Goal: Find contact information: Find contact information

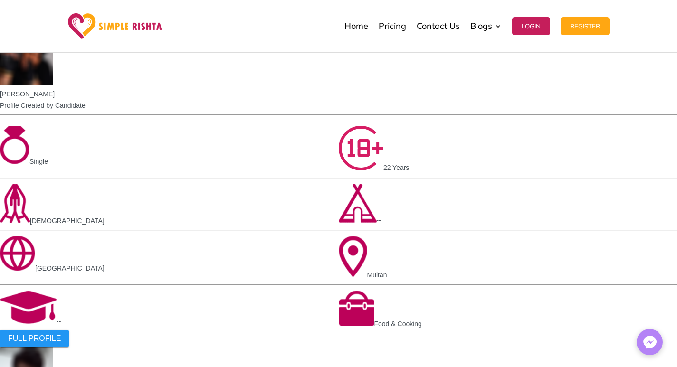
scroll to position [1194, 0]
click at [428, 26] on link "Contact Us" at bounding box center [437, 25] width 43 height 47
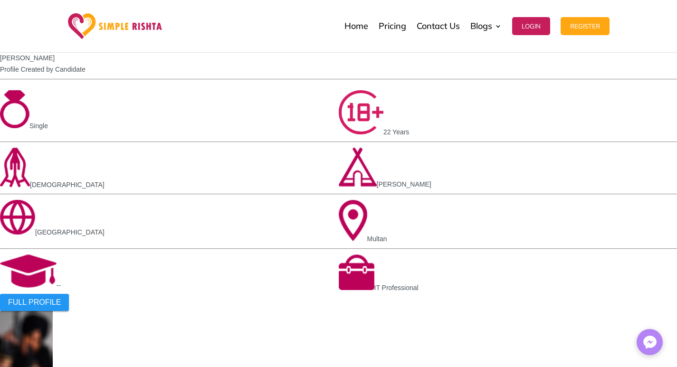
scroll to position [861, 0]
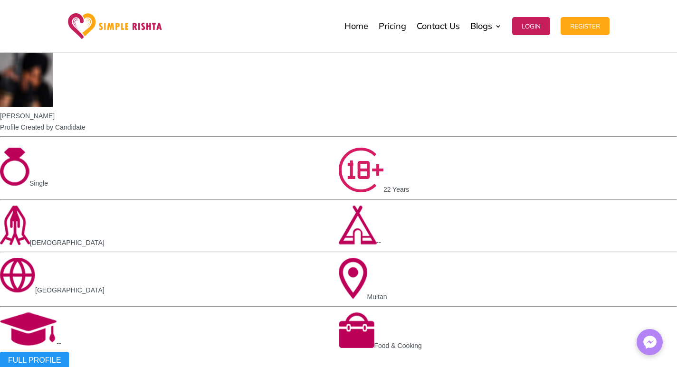
scroll to position [1194, 0]
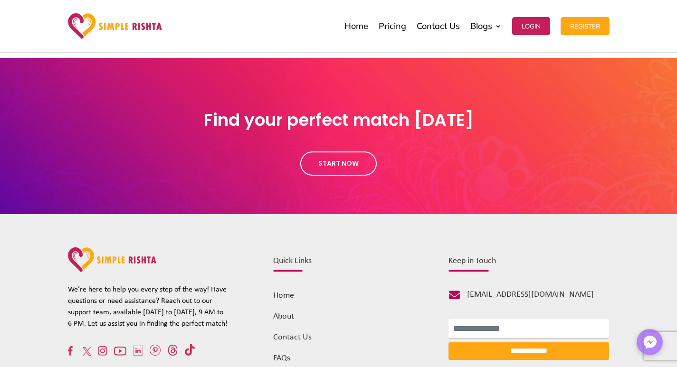
scroll to position [555, 0]
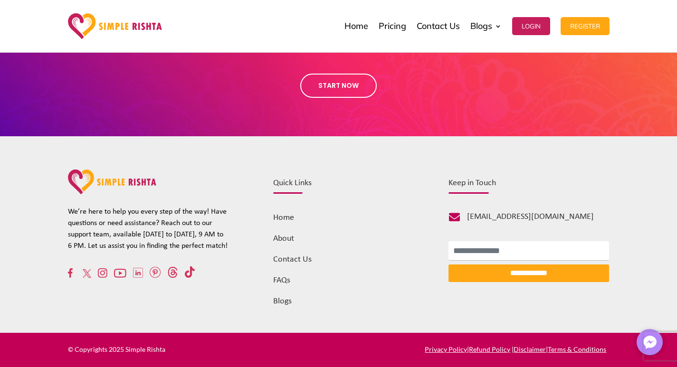
click at [290, 259] on link "Contact Us" at bounding box center [292, 259] width 38 height 9
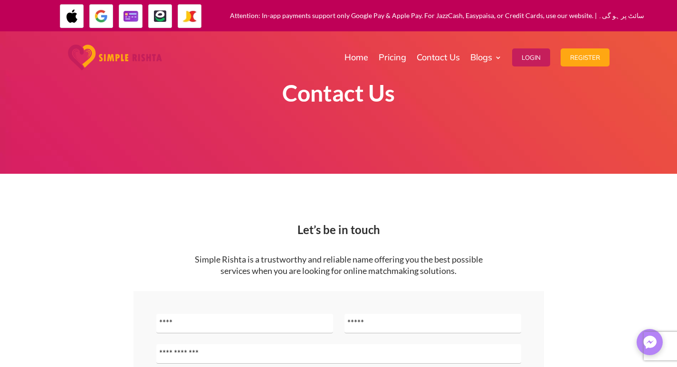
click at [179, 9] on img at bounding box center [190, 16] width 24 height 24
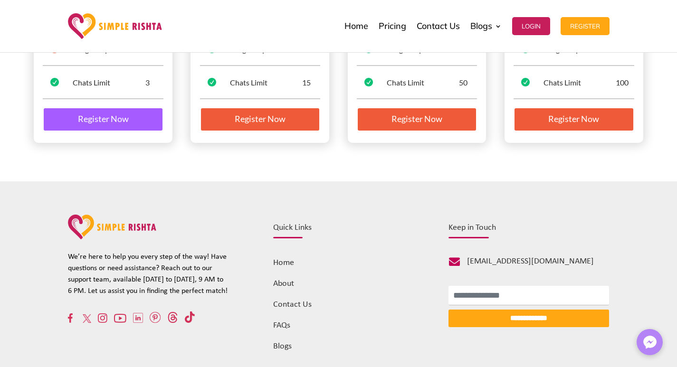
scroll to position [202, 0]
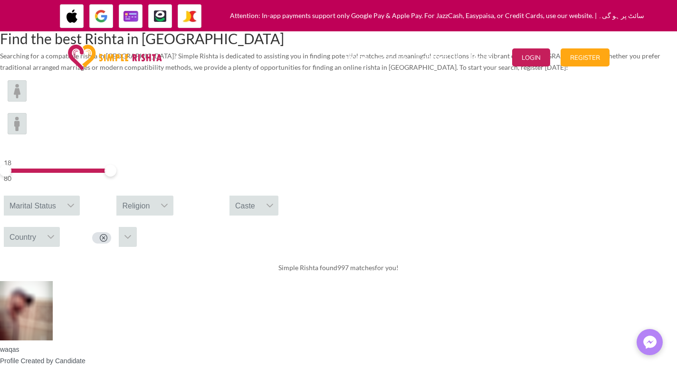
scroll to position [95, 0]
